Goal: Find specific page/section: Find specific page/section

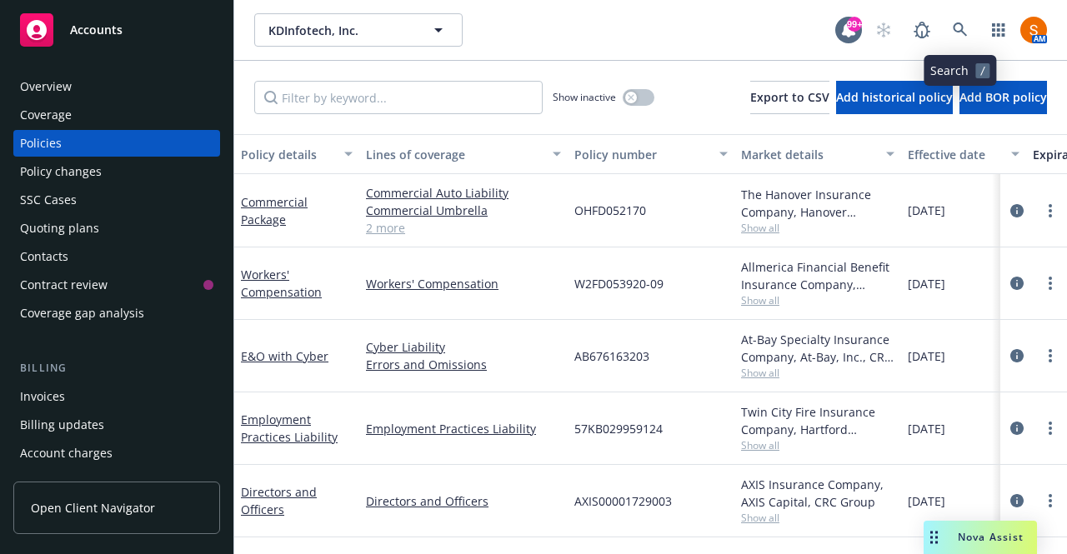
click at [969, 43] on link at bounding box center [960, 29] width 33 height 33
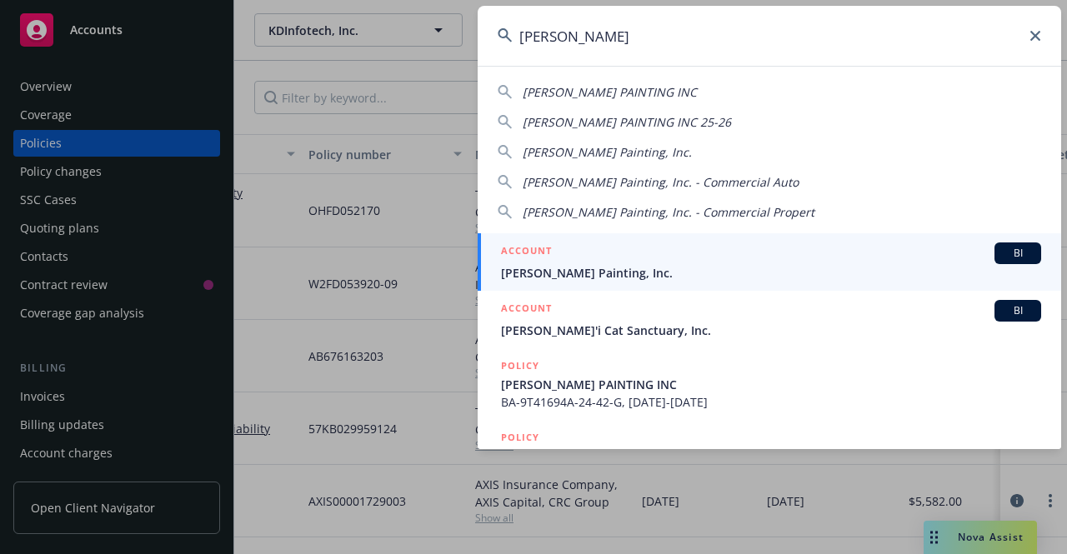
type input "[PERSON_NAME]"
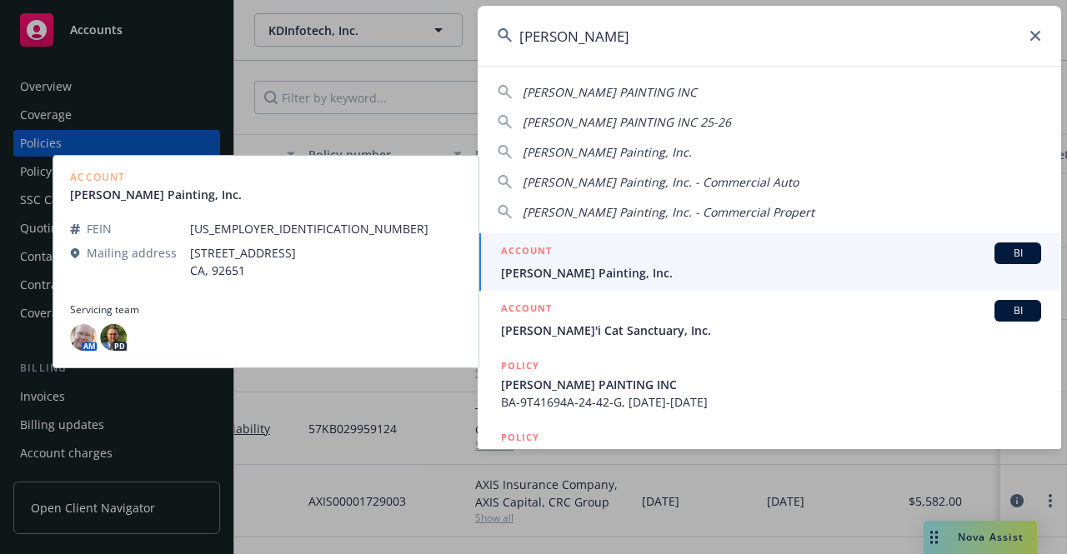
click at [593, 272] on span "[PERSON_NAME] Painting, Inc." at bounding box center [771, 273] width 540 height 18
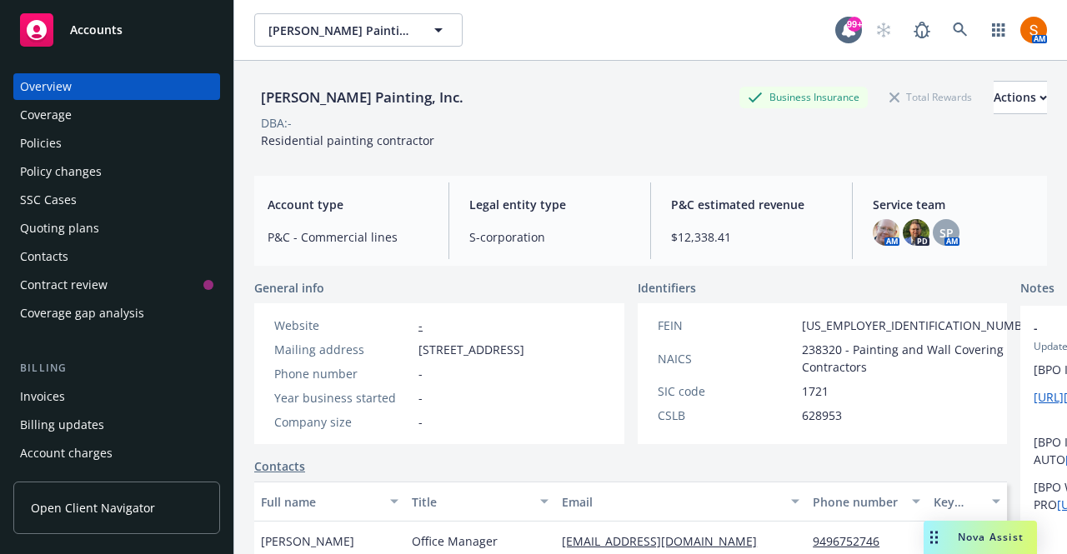
click at [111, 146] on div "Policies" at bounding box center [116, 143] width 193 height 27
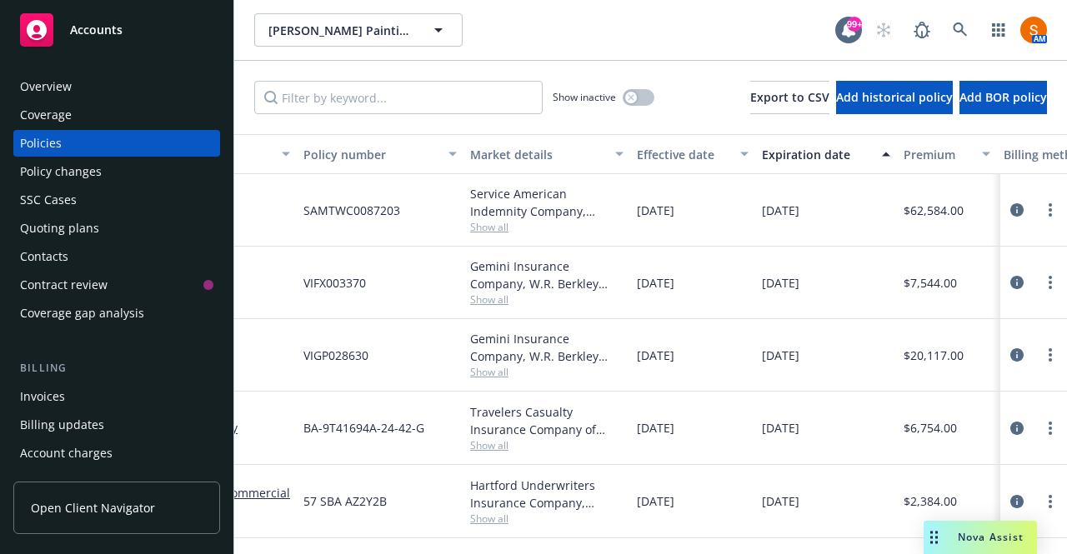
scroll to position [0, 403]
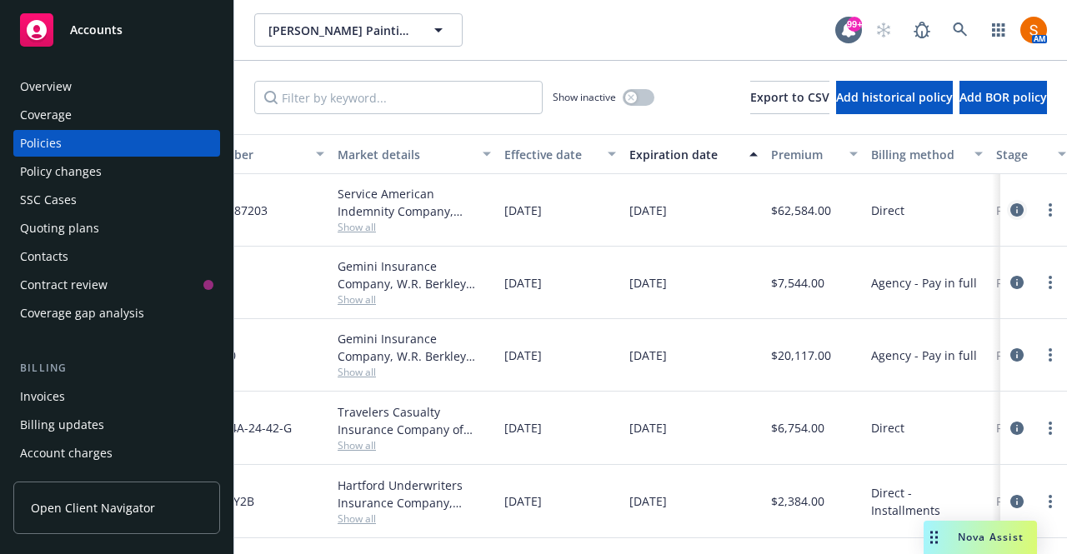
click at [1010, 213] on icon "circleInformation" at bounding box center [1016, 209] width 13 height 13
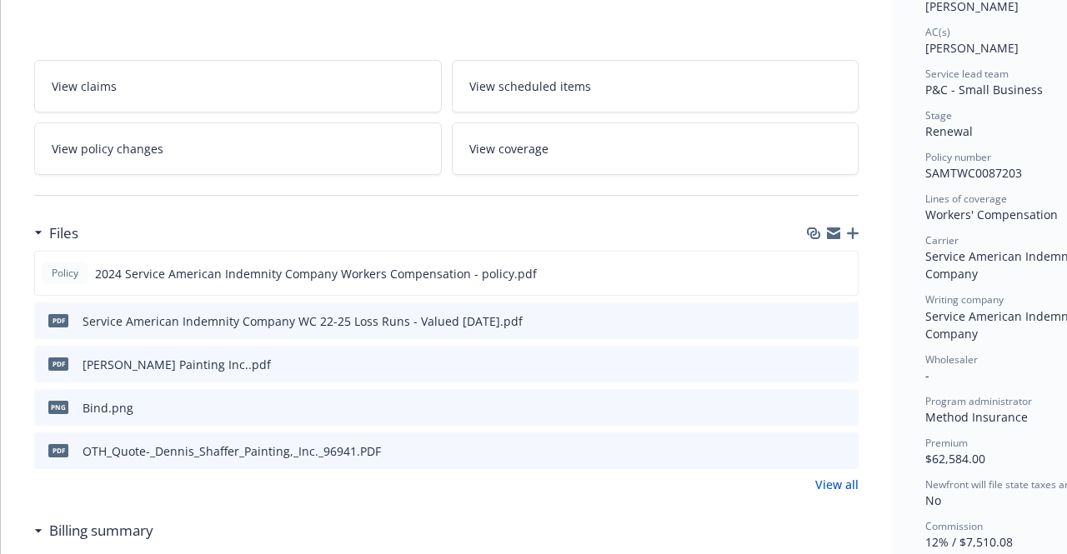
scroll to position [280, 0]
click at [851, 270] on button "preview file" at bounding box center [842, 271] width 18 height 15
